Goal: Navigation & Orientation: Find specific page/section

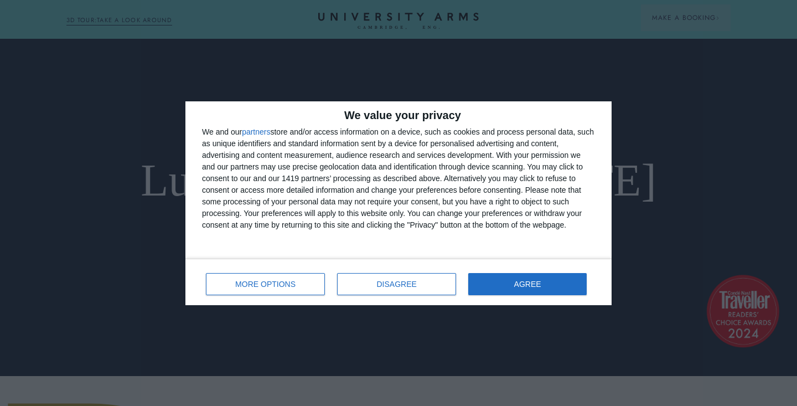
scroll to position [32, 0]
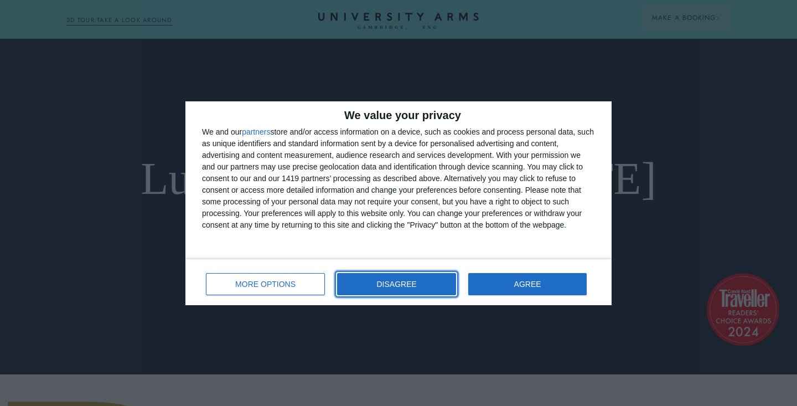
click at [410, 290] on button "DISAGREE" at bounding box center [396, 284] width 119 height 22
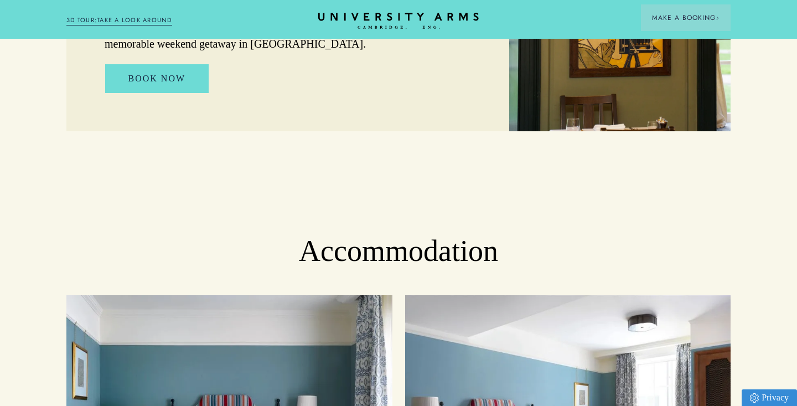
scroll to position [1078, 0]
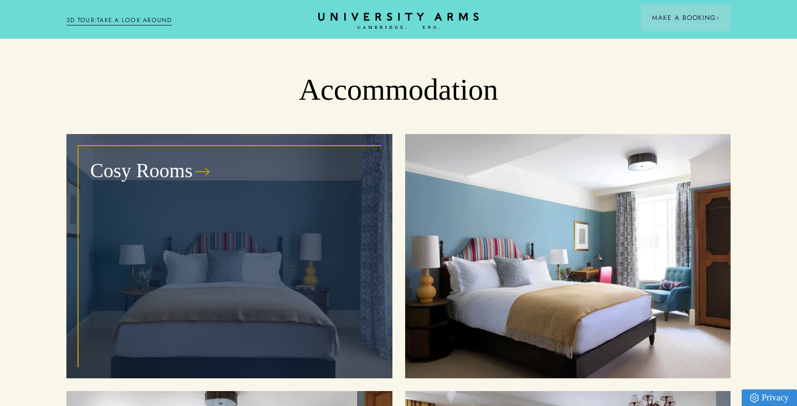
click at [311, 231] on div "Cosy Rooms" at bounding box center [229, 256] width 301 height 219
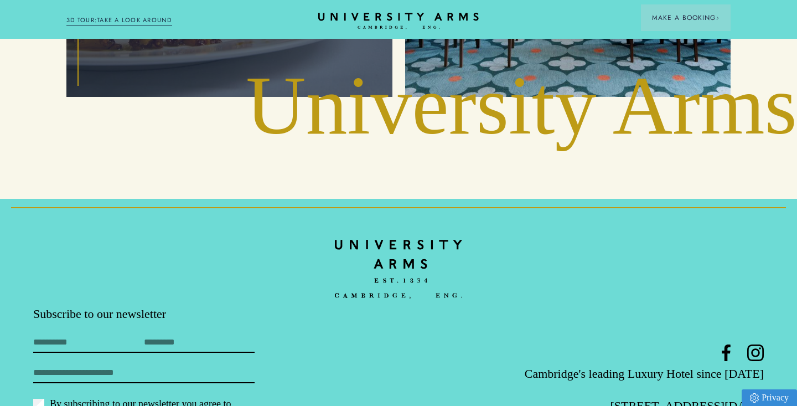
scroll to position [2656, 0]
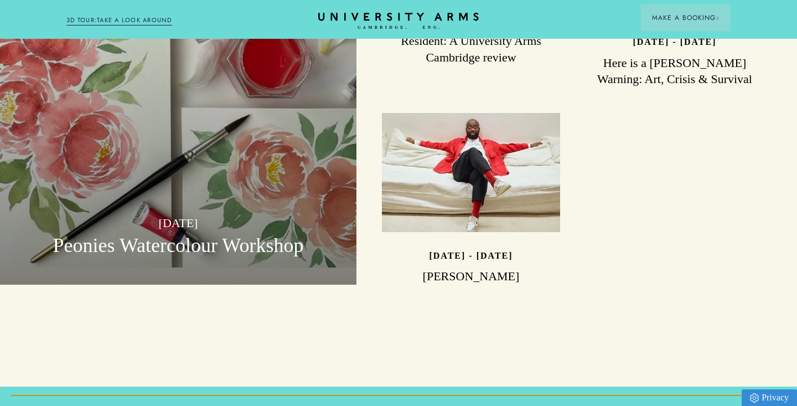
scroll to position [3270, 0]
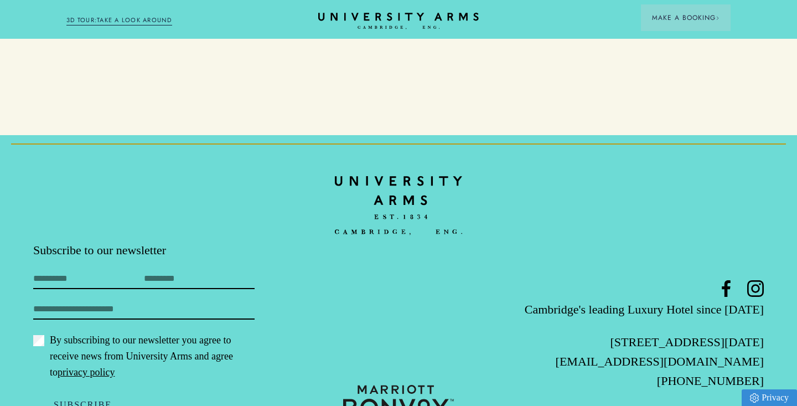
click at [698, 332] on p "[STREET_ADDRESS][DATE]" at bounding box center [643, 341] width 244 height 19
copy div "[STREET_ADDRESS][DATE]"
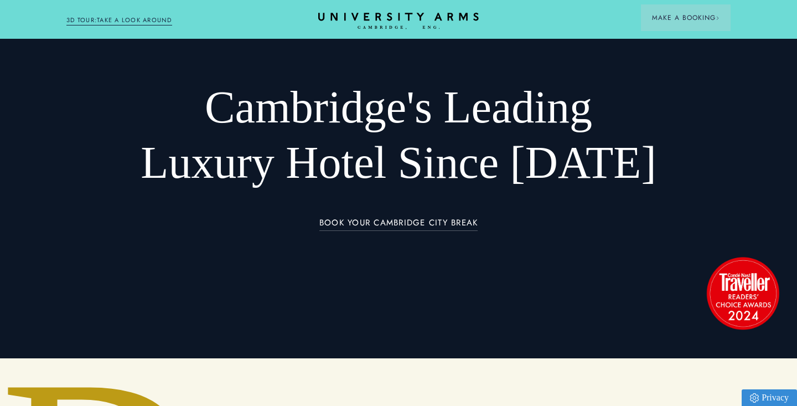
scroll to position [0, 0]
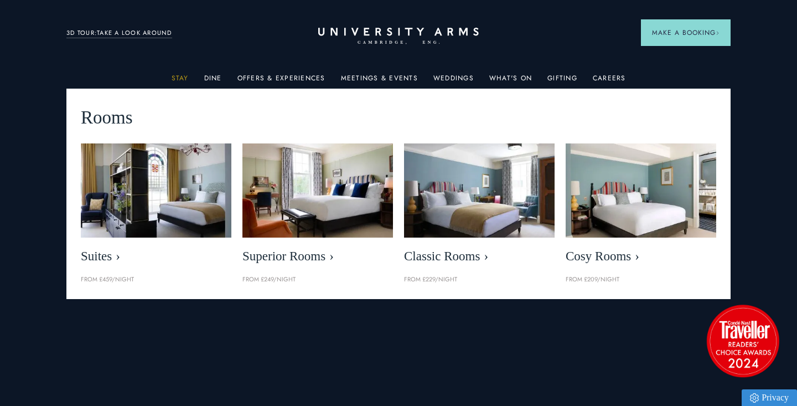
click at [185, 81] on link "Stay" at bounding box center [180, 81] width 17 height 14
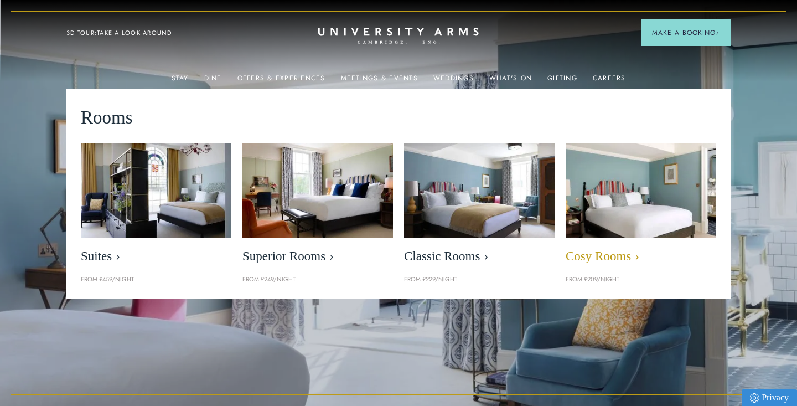
click at [648, 188] on img at bounding box center [641, 190] width 173 height 109
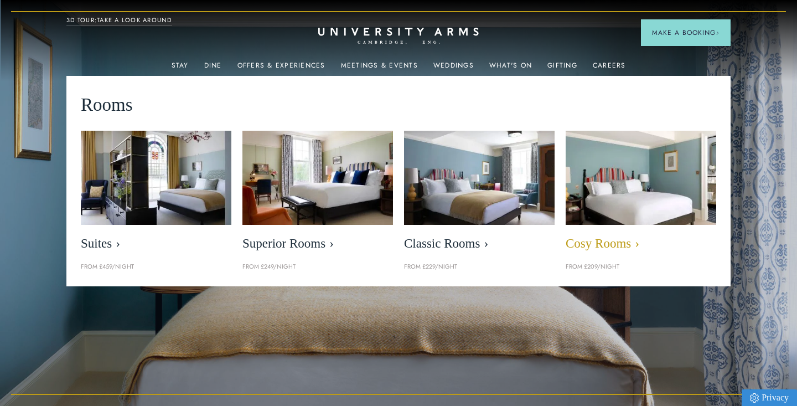
scroll to position [151, 0]
